Goal: Find specific page/section: Find specific page/section

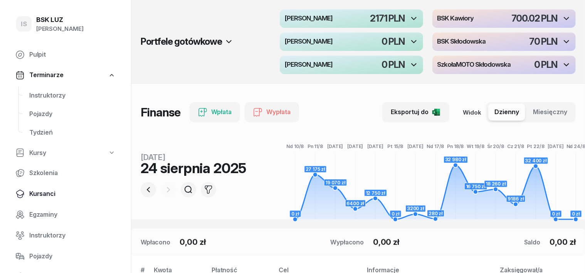
click at [47, 196] on span "Kursanci" at bounding box center [72, 194] width 86 height 10
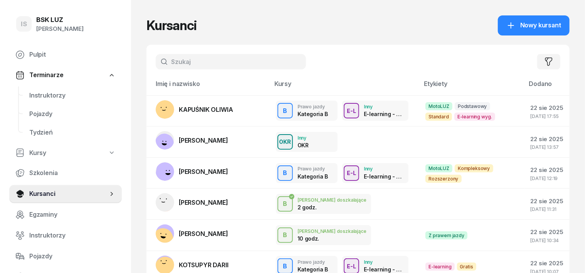
click at [156, 60] on input "text" at bounding box center [231, 61] width 150 height 15
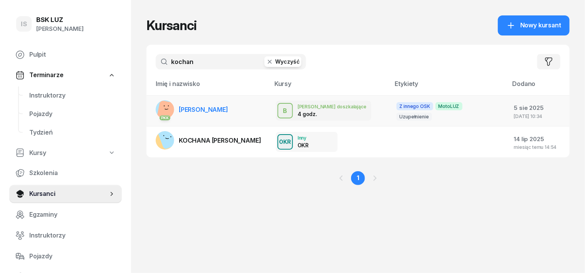
type input "kochan"
click at [156, 107] on rect at bounding box center [169, 113] width 26 height 26
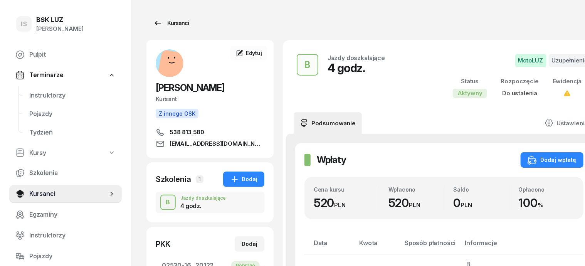
click at [165, 22] on div "Kursanci" at bounding box center [170, 22] width 35 height 9
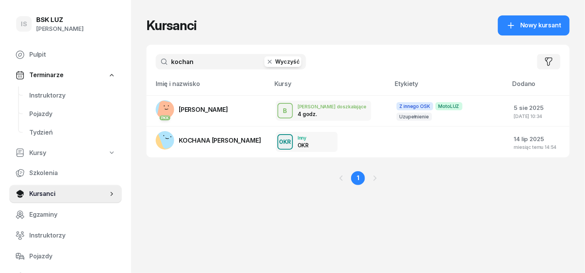
click at [266, 58] on icon "button" at bounding box center [270, 62] width 8 height 8
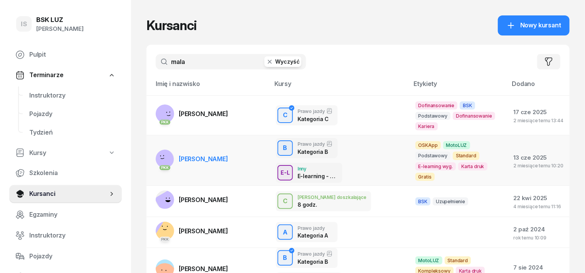
type input "mala"
click at [153, 153] on rect at bounding box center [164, 159] width 22 height 22
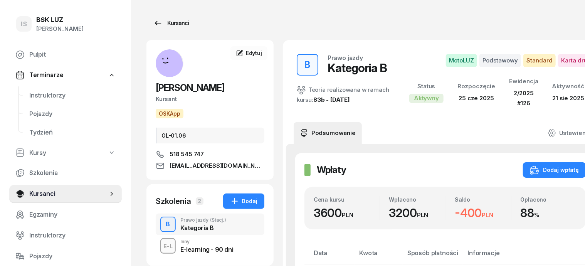
click at [169, 23] on div "Kursanci" at bounding box center [170, 22] width 35 height 9
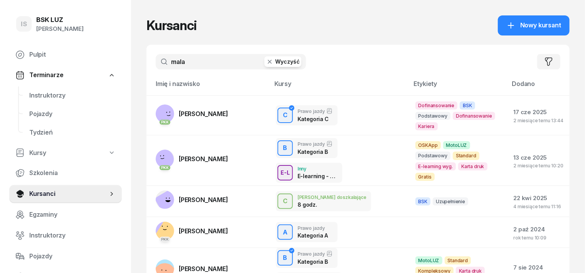
click at [266, 61] on icon "button" at bounding box center [270, 62] width 8 height 8
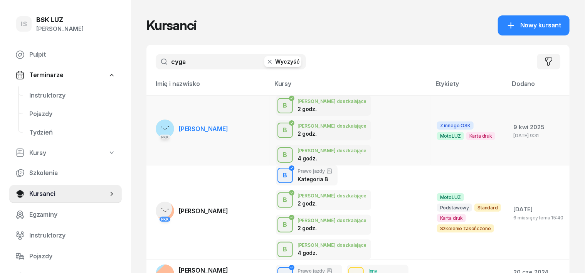
type input "cyga"
click at [152, 116] on rect at bounding box center [165, 129] width 26 height 26
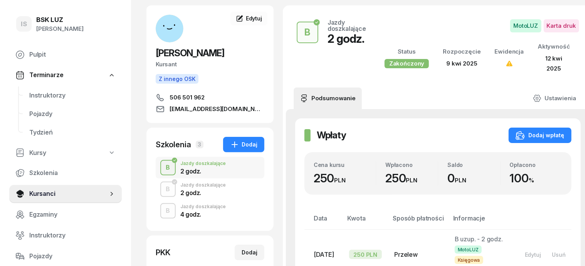
scroll to position [48, 0]
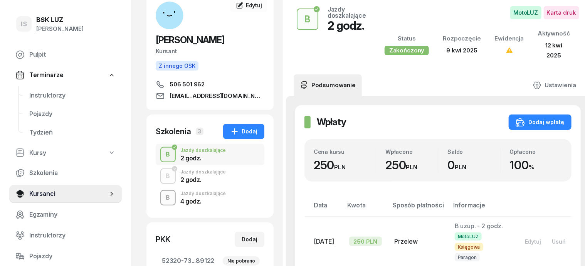
click at [163, 200] on div "B" at bounding box center [168, 197] width 10 height 13
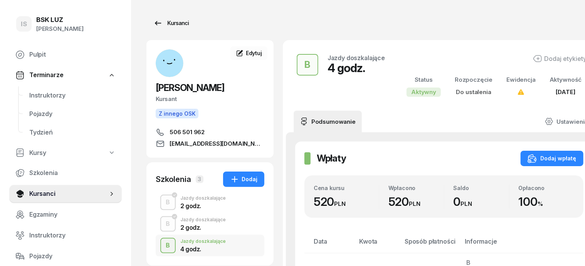
click at [162, 21] on div "Kursanci" at bounding box center [170, 22] width 35 height 9
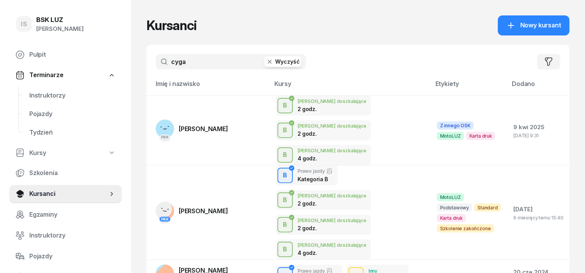
click at [268, 61] on icon "button" at bounding box center [270, 62] width 4 height 4
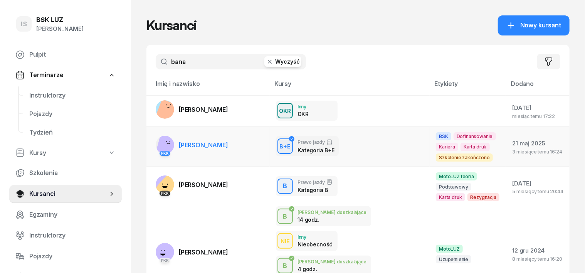
type input "bana"
click at [156, 146] on rect at bounding box center [167, 144] width 23 height 23
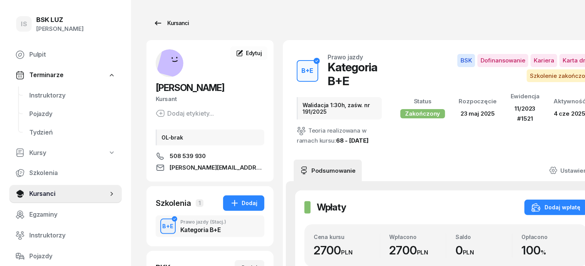
click at [163, 22] on div "Kursanci" at bounding box center [170, 22] width 35 height 9
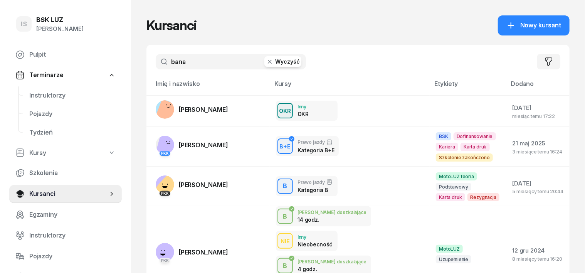
click at [268, 60] on icon "button" at bounding box center [270, 62] width 4 height 4
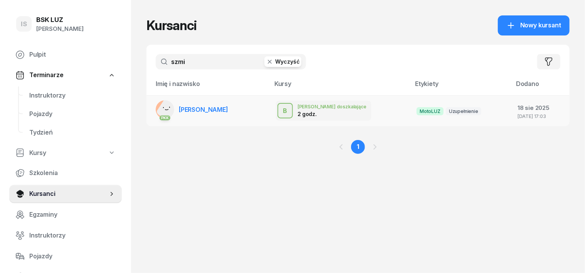
type input "szmi"
click at [156, 108] on rect at bounding box center [168, 109] width 25 height 25
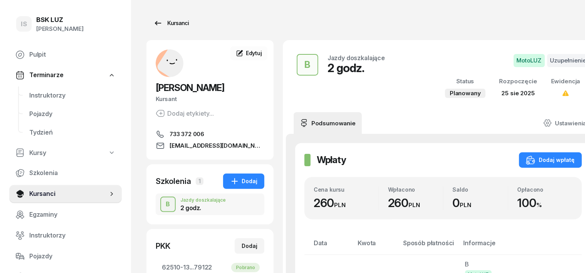
click at [169, 24] on div "Kursanci" at bounding box center [170, 22] width 35 height 9
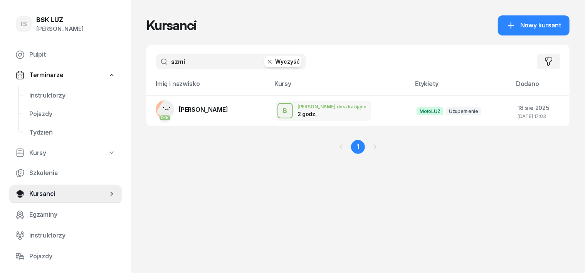
click at [264, 64] on button "Wyczyść" at bounding box center [282, 61] width 37 height 11
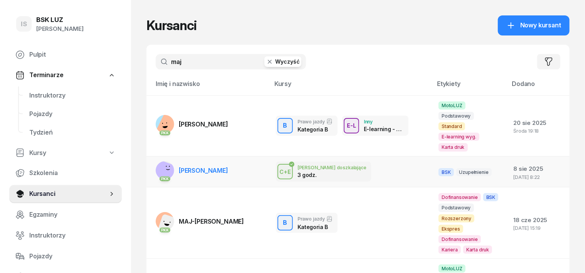
type input "maj"
click at [150, 159] on rect at bounding box center [164, 173] width 29 height 29
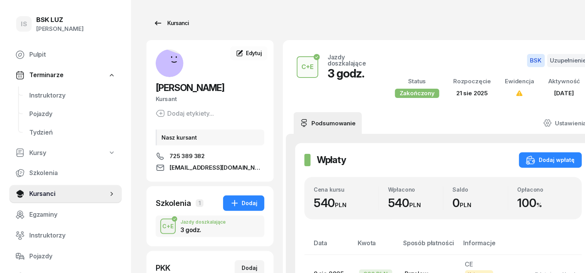
click at [161, 23] on div "Kursanci" at bounding box center [170, 22] width 35 height 9
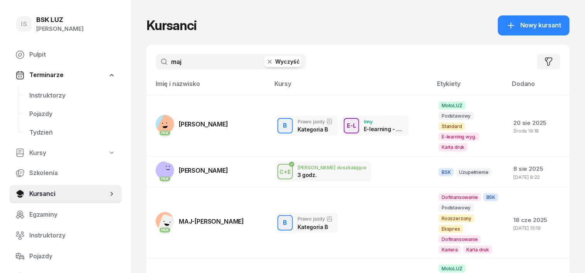
click at [266, 62] on icon "button" at bounding box center [270, 62] width 8 height 8
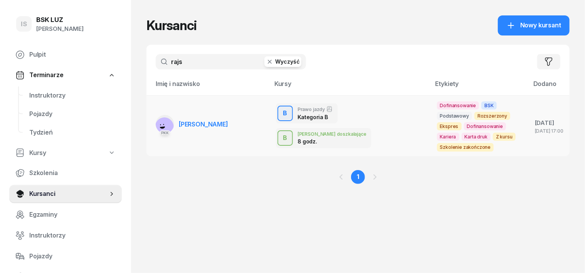
type input "rajs"
click at [153, 124] on rect at bounding box center [164, 127] width 23 height 23
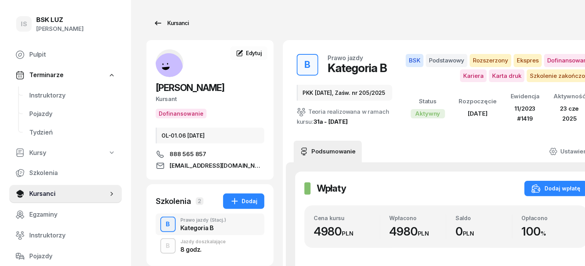
click at [162, 23] on div "Kursanci" at bounding box center [170, 22] width 35 height 9
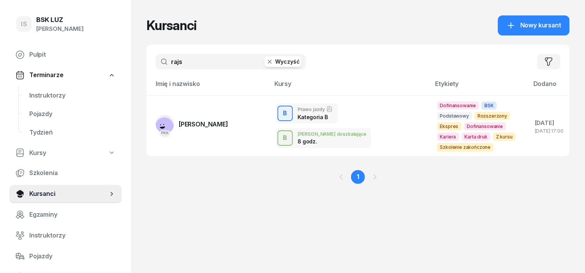
click at [266, 60] on icon "button" at bounding box center [270, 62] width 8 height 8
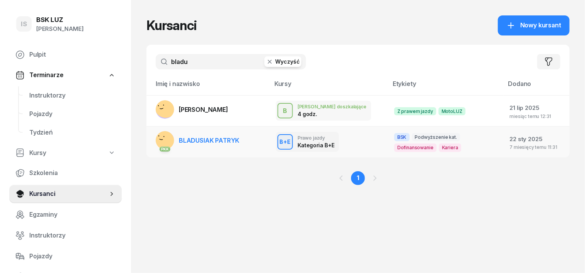
type input "bladu"
click at [151, 137] on rect at bounding box center [163, 141] width 31 height 31
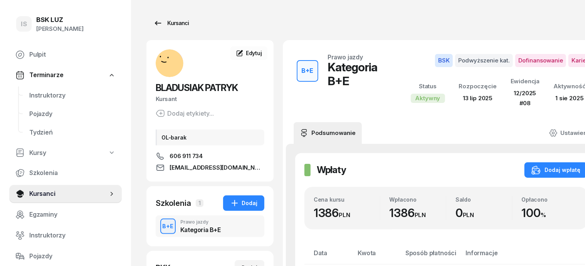
click at [164, 20] on div "Kursanci" at bounding box center [170, 22] width 35 height 9
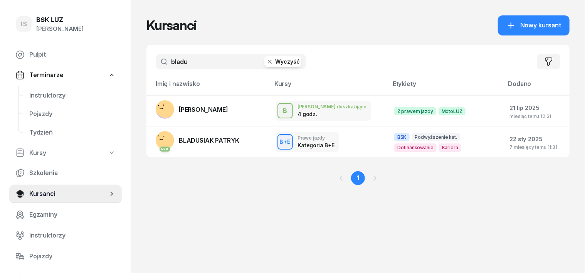
click at [266, 59] on icon "button" at bounding box center [270, 62] width 8 height 8
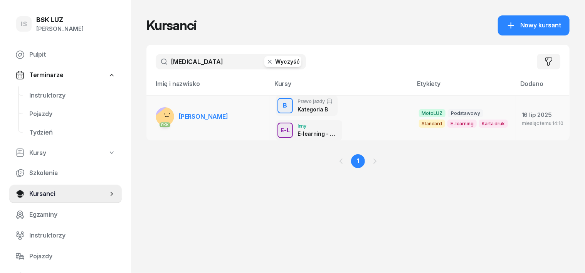
type input "[MEDICAL_DATA]"
click at [154, 107] on rect at bounding box center [168, 118] width 29 height 29
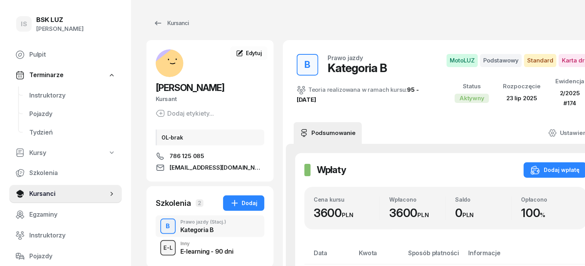
click at [160, 245] on div "E-L" at bounding box center [167, 248] width 15 height 10
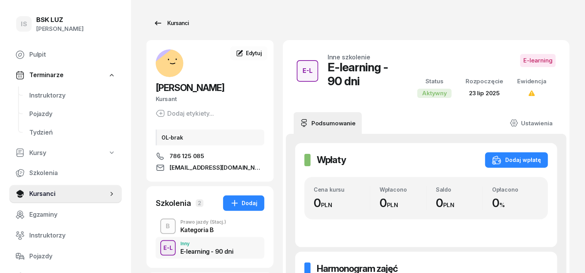
click at [169, 23] on div "Kursanci" at bounding box center [170, 22] width 35 height 9
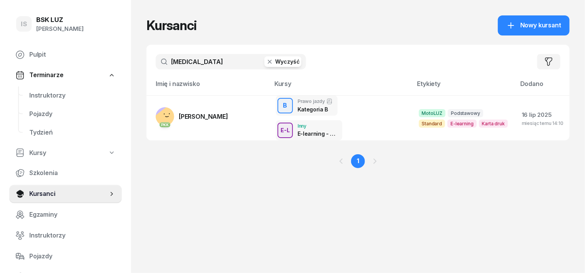
click at [266, 63] on icon "button" at bounding box center [270, 62] width 8 height 8
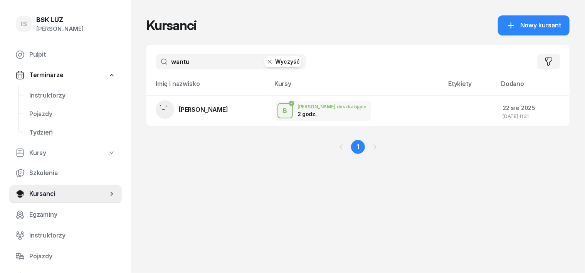
type input "wantu"
click at [268, 60] on icon "button" at bounding box center [270, 62] width 4 height 4
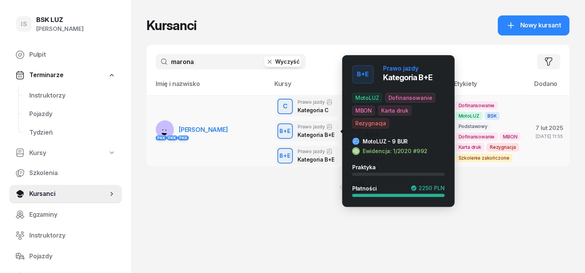
type input "marona"
click at [277, 131] on div "B+E" at bounding box center [285, 131] width 17 height 10
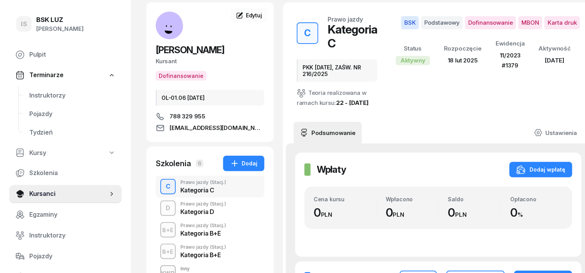
scroll to position [96, 0]
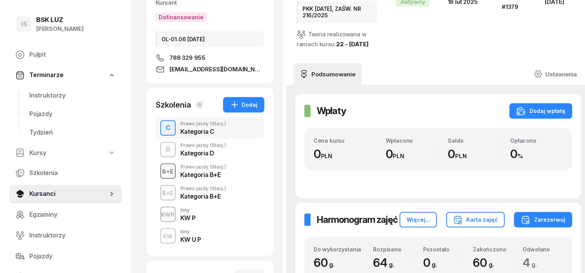
click at [159, 171] on div "B+E" at bounding box center [167, 171] width 17 height 10
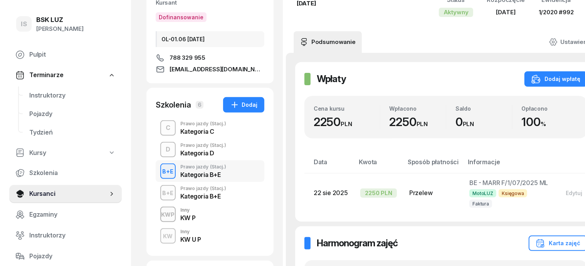
scroll to position [48, 0]
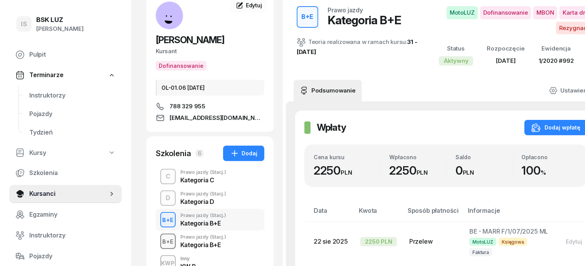
click at [159, 238] on div "B+E" at bounding box center [167, 242] width 17 height 10
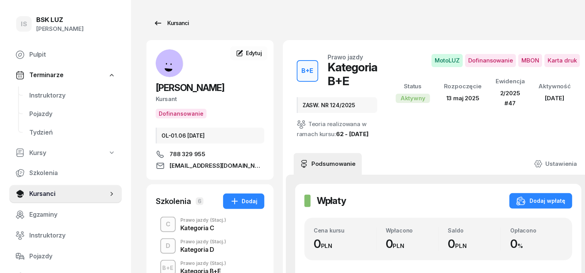
click at [164, 22] on div "Kursanci" at bounding box center [170, 22] width 35 height 9
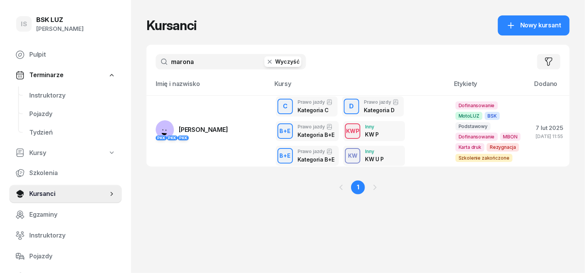
click at [266, 60] on icon "button" at bounding box center [270, 62] width 8 height 8
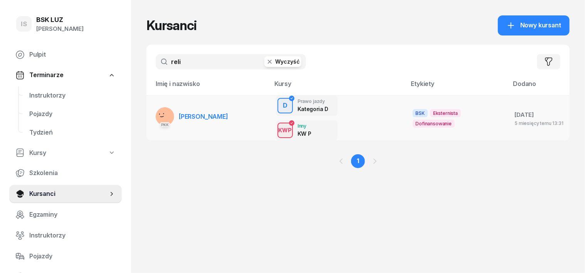
type input "reli"
click at [150, 107] on rect at bounding box center [163, 116] width 29 height 29
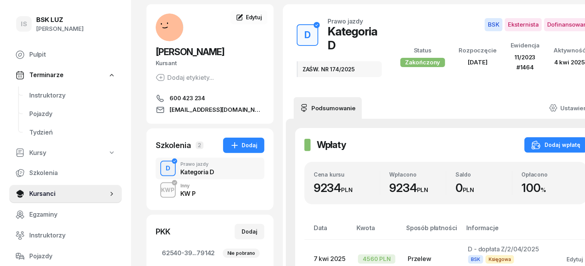
scroll to position [48, 0]
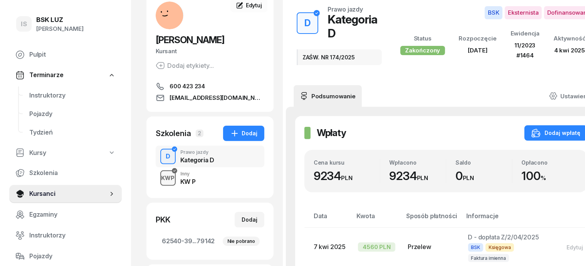
click at [161, 172] on div "button" at bounding box center [168, 178] width 14 height 14
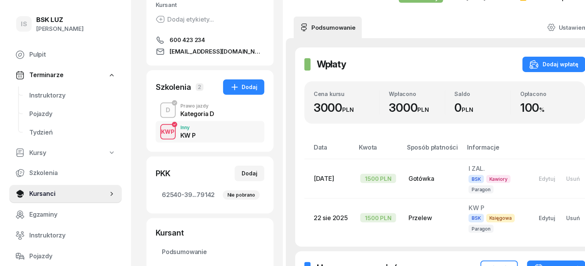
scroll to position [96, 0]
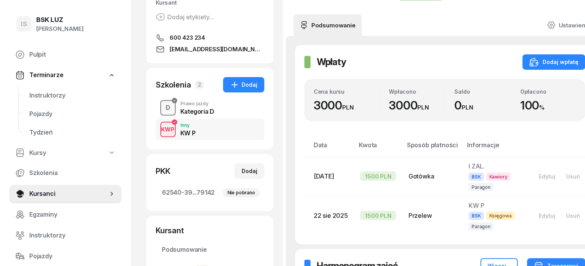
click at [163, 106] on div "D" at bounding box center [168, 107] width 11 height 13
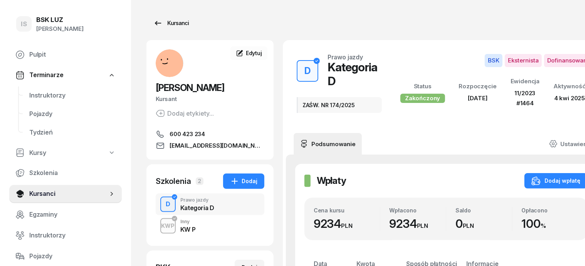
click at [162, 22] on div "Kursanci" at bounding box center [170, 22] width 35 height 9
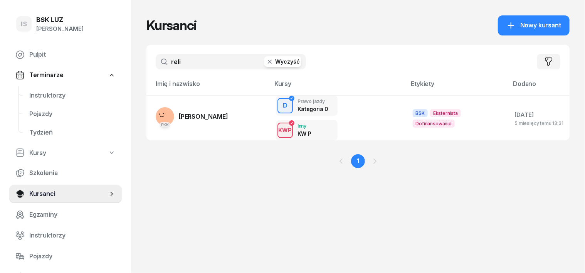
click at [266, 63] on icon "button" at bounding box center [270, 62] width 8 height 8
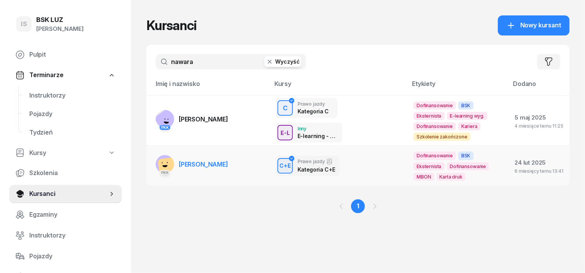
type input "nawara"
click at [158, 156] on rect at bounding box center [169, 167] width 23 height 23
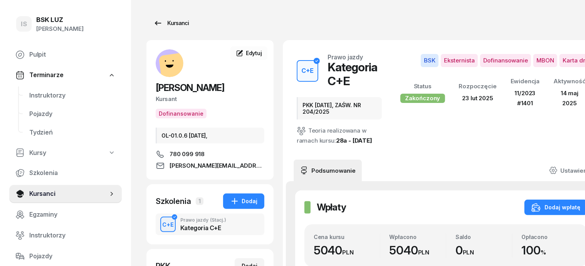
click at [161, 25] on div "Kursanci" at bounding box center [170, 22] width 35 height 9
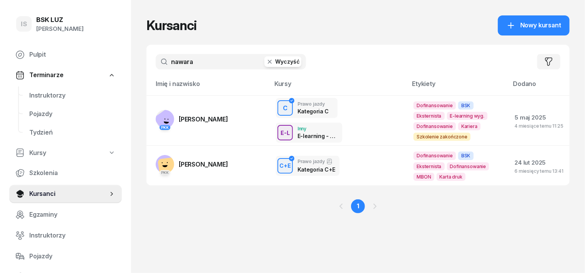
click at [268, 63] on icon "button" at bounding box center [270, 62] width 4 height 4
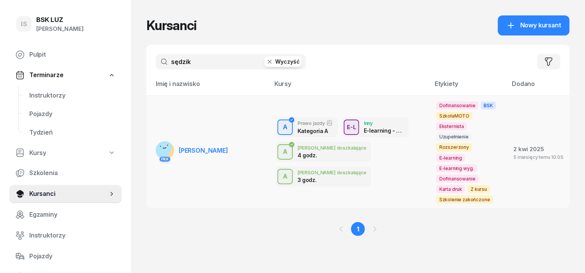
type input "sędzik"
click at [152, 137] on rect at bounding box center [162, 147] width 21 height 21
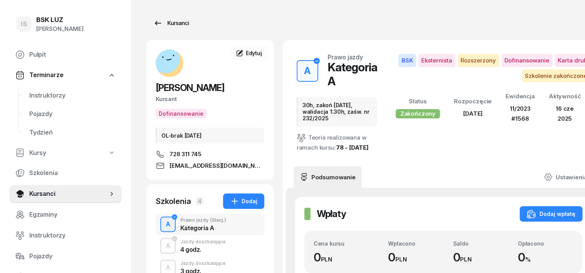
click at [164, 23] on div "Kursanci" at bounding box center [170, 22] width 35 height 9
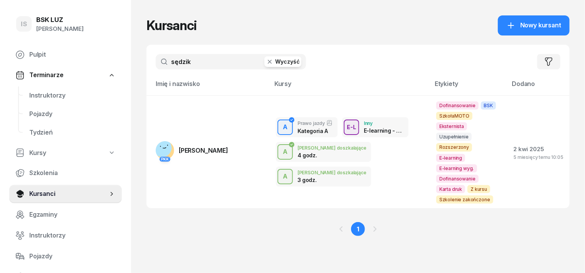
click at [266, 60] on icon "button" at bounding box center [270, 62] width 8 height 8
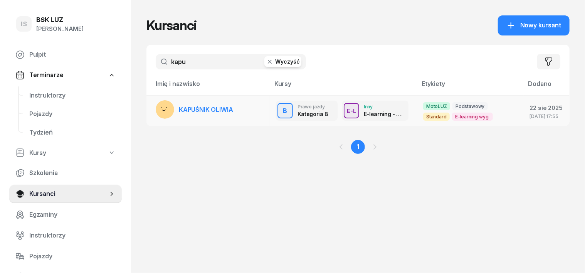
type input "kapu"
click at [152, 108] on rect at bounding box center [165, 109] width 27 height 27
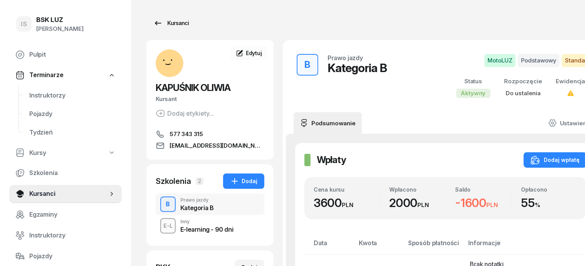
click at [164, 23] on div "Kursanci" at bounding box center [170, 22] width 35 height 9
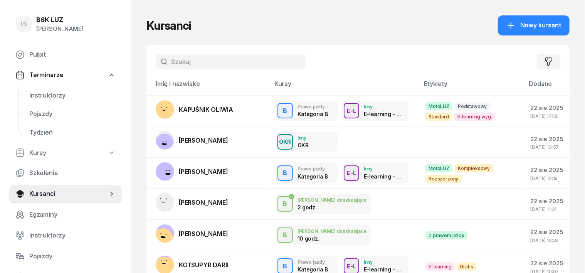
click at [156, 58] on input "text" at bounding box center [231, 61] width 150 height 15
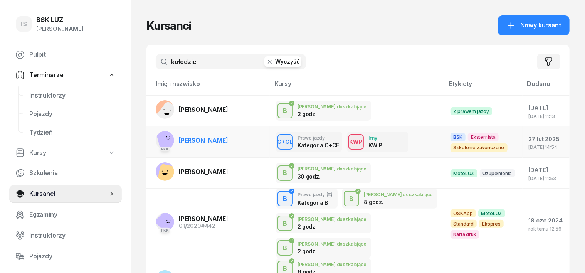
type input "kołodzie"
click at [156, 141] on rect at bounding box center [167, 139] width 23 height 23
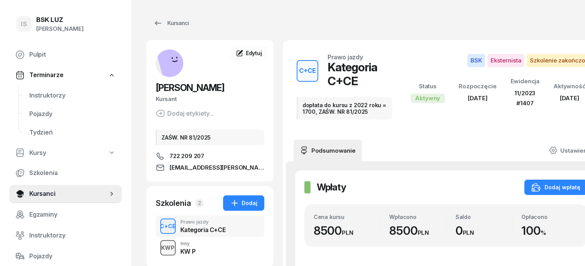
click at [158, 250] on div "KWP" at bounding box center [168, 248] width 20 height 10
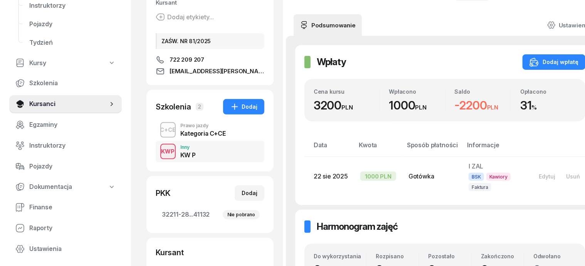
scroll to position [96, 0]
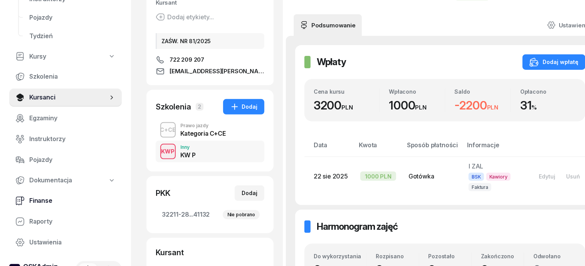
click at [27, 200] on link "Finanse" at bounding box center [65, 200] width 112 height 18
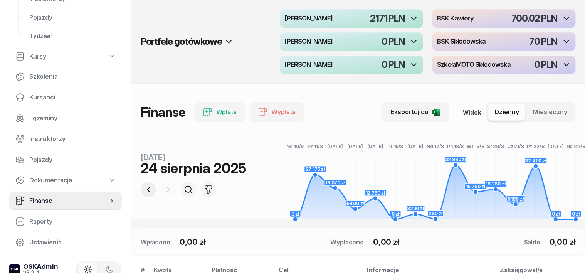
click at [147, 190] on icon "button" at bounding box center [148, 189] width 3 height 5
